Goal: Check status: Check status

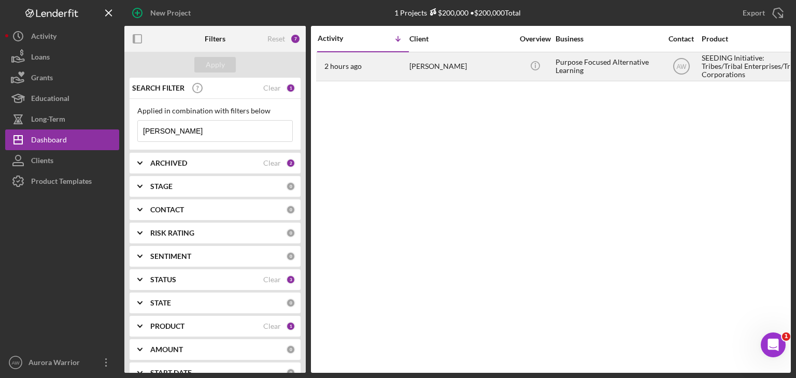
click at [456, 67] on div "[PERSON_NAME]" at bounding box center [462, 66] width 104 height 27
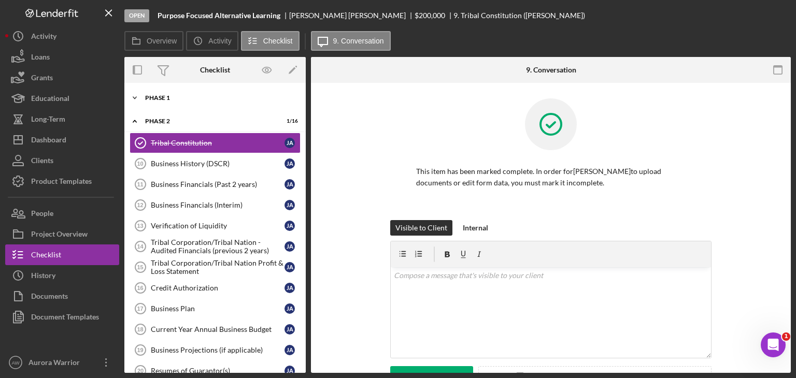
click at [156, 99] on div "Phase 1" at bounding box center [219, 98] width 148 height 6
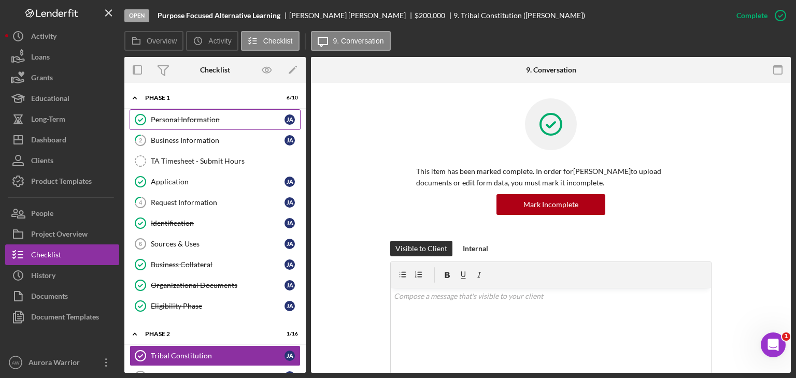
click at [179, 126] on link "Personal Information Personal Information [PERSON_NAME]" at bounding box center [215, 119] width 171 height 21
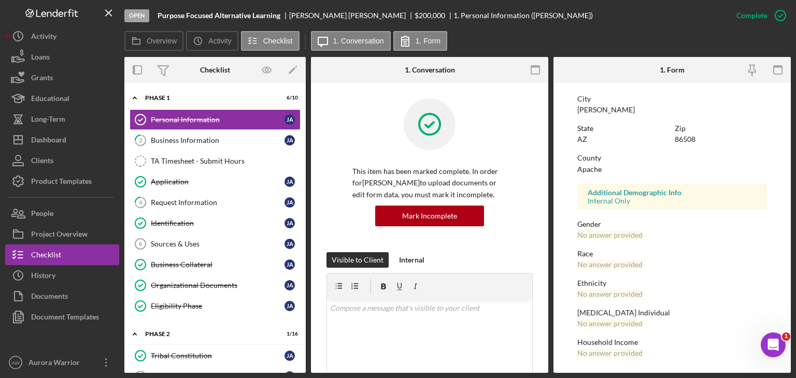
scroll to position [201, 0]
